Goal: Information Seeking & Learning: Understand process/instructions

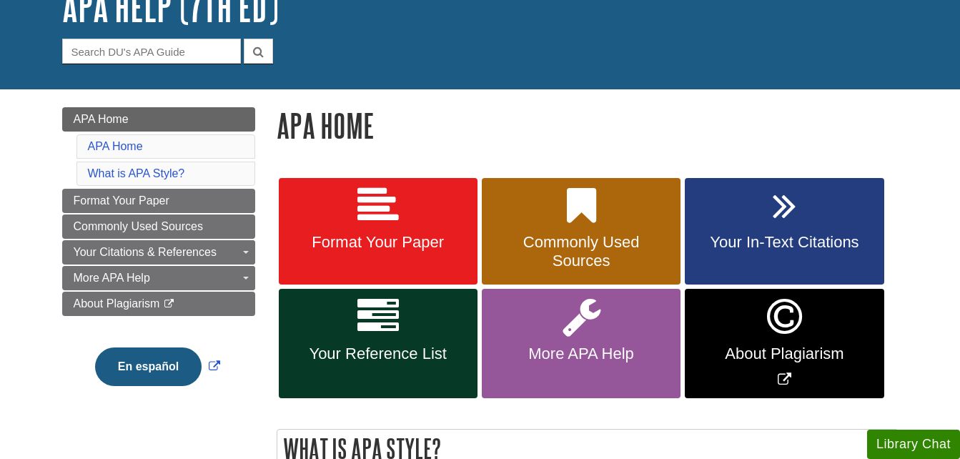
scroll to position [109, 0]
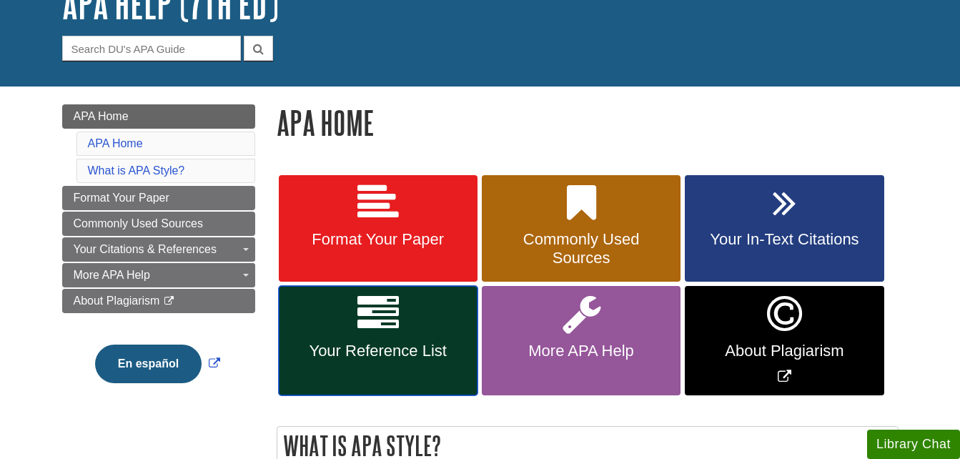
click at [385, 329] on icon at bounding box center [378, 313] width 41 height 41
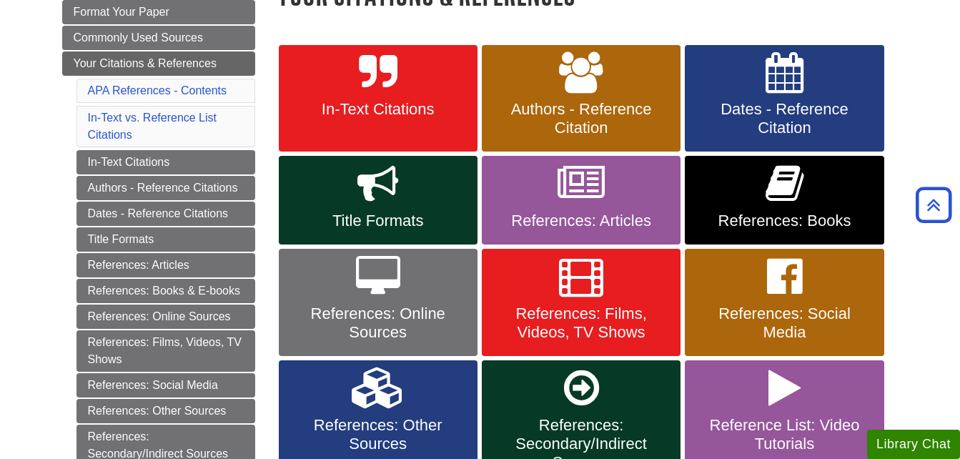
scroll to position [239, 0]
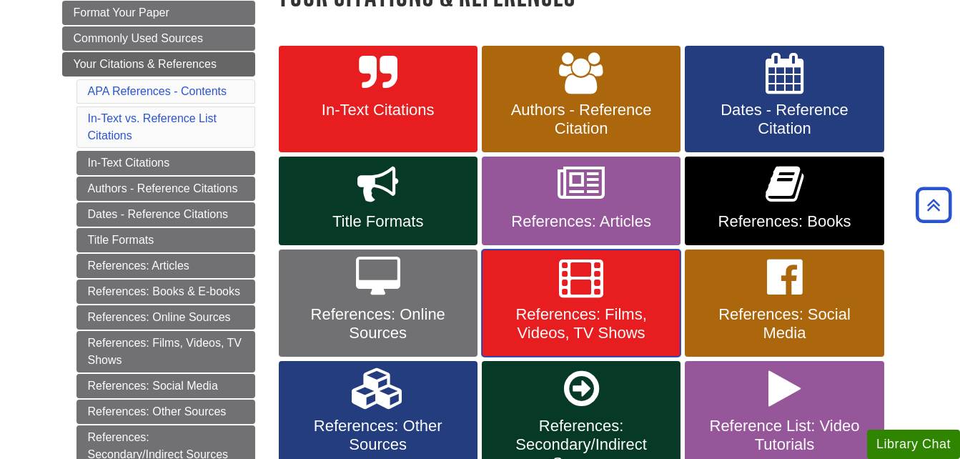
click at [558, 322] on span "References: Films, Videos, TV Shows" at bounding box center [581, 323] width 177 height 37
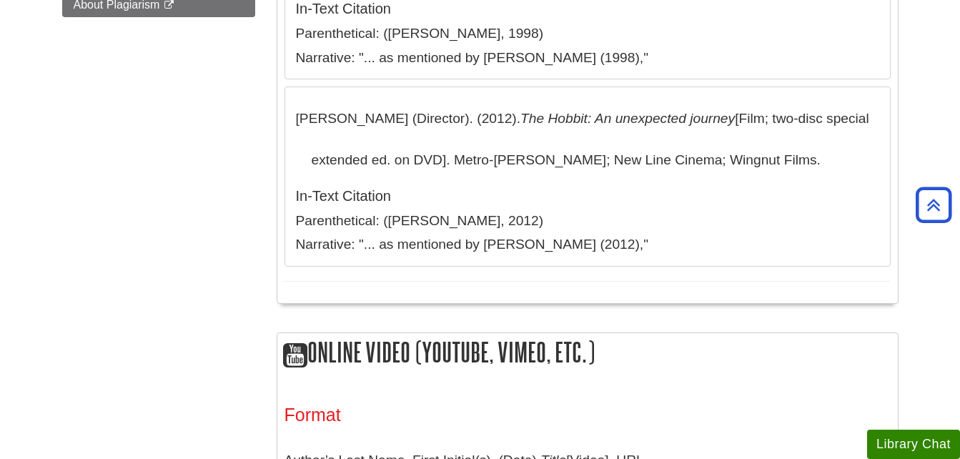
scroll to position [861, 0]
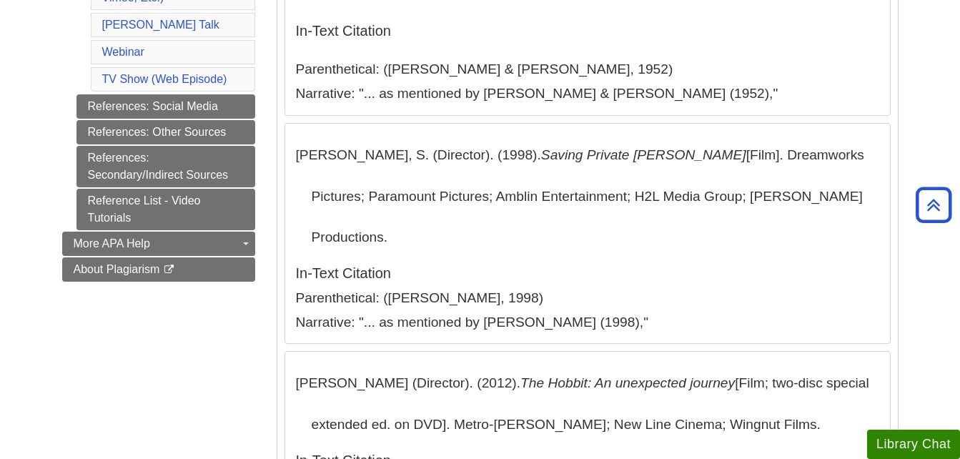
scroll to position [591, 0]
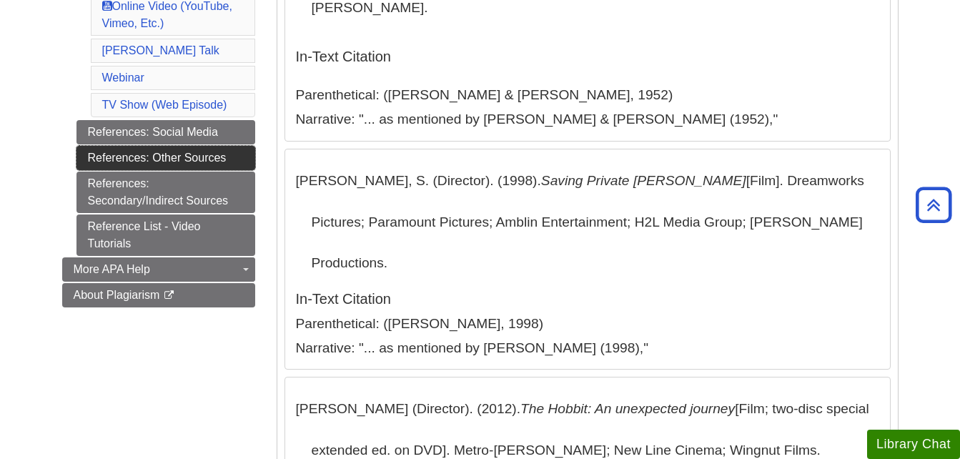
click at [143, 159] on link "References: Other Sources" at bounding box center [166, 158] width 179 height 24
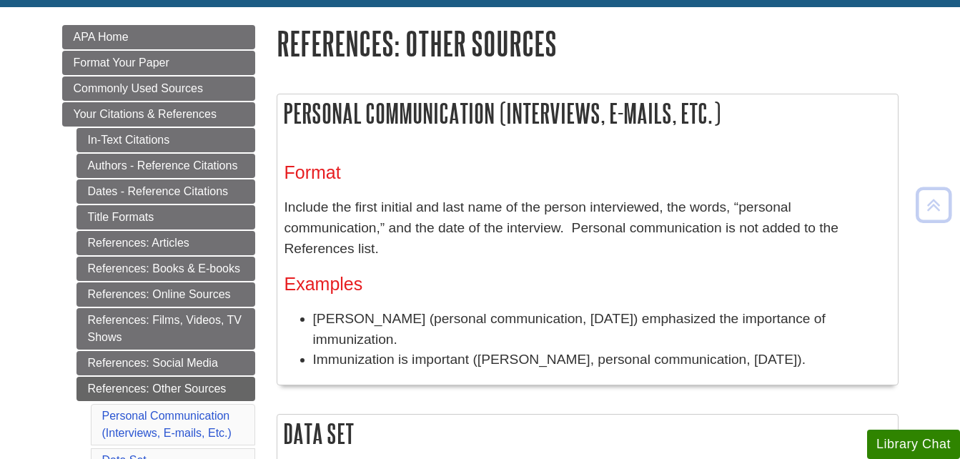
scroll to position [192, 0]
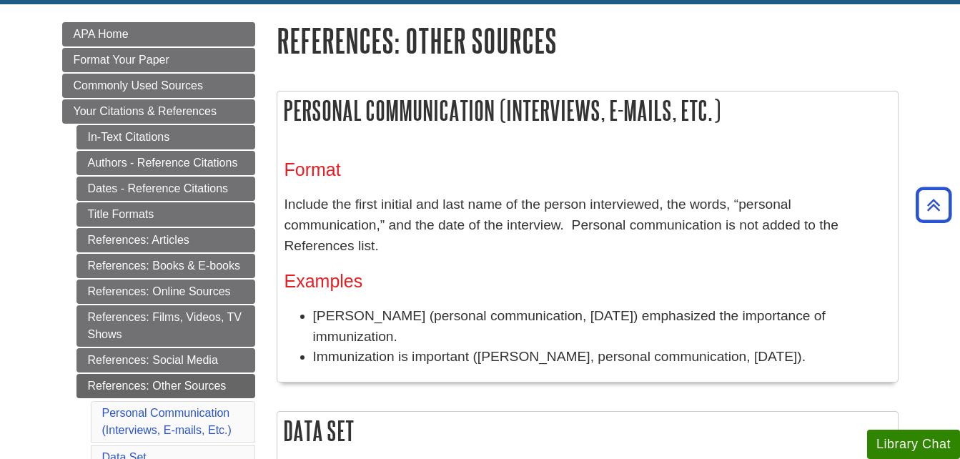
drag, startPoint x: 396, startPoint y: 311, endPoint x: 312, endPoint y: 297, distance: 84.8
click at [313, 306] on li "[PERSON_NAME] (personal communication, [DATE]) emphasized the importance of imm…" at bounding box center [602, 326] width 578 height 41
copy li "[PERSON_NAME] (personal communication, [DATE]) emphasized the importance of imm…"
